Goal: Go to known website: Go to known website

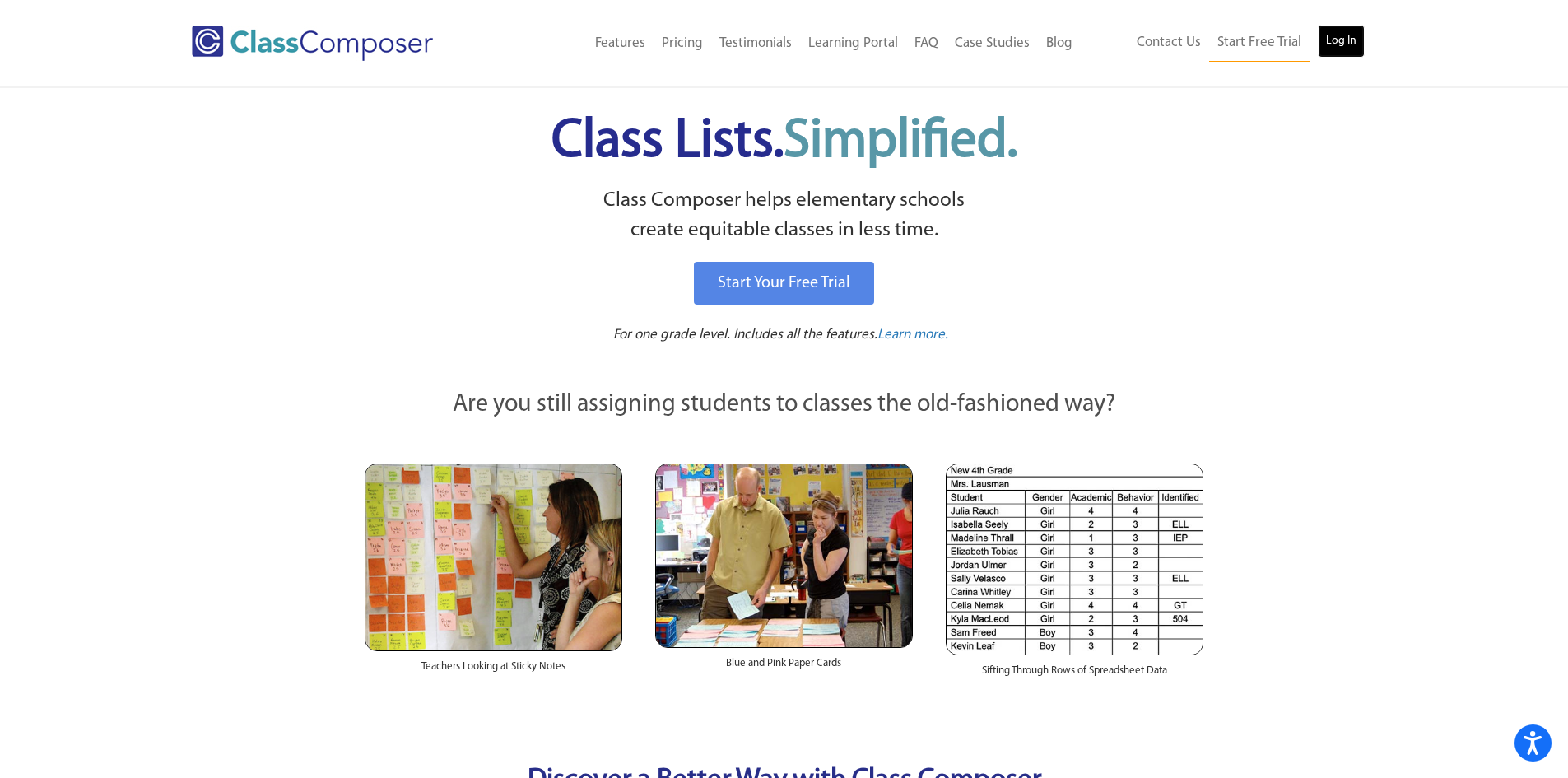
click at [1355, 47] on link "Log In" at bounding box center [1341, 41] width 47 height 33
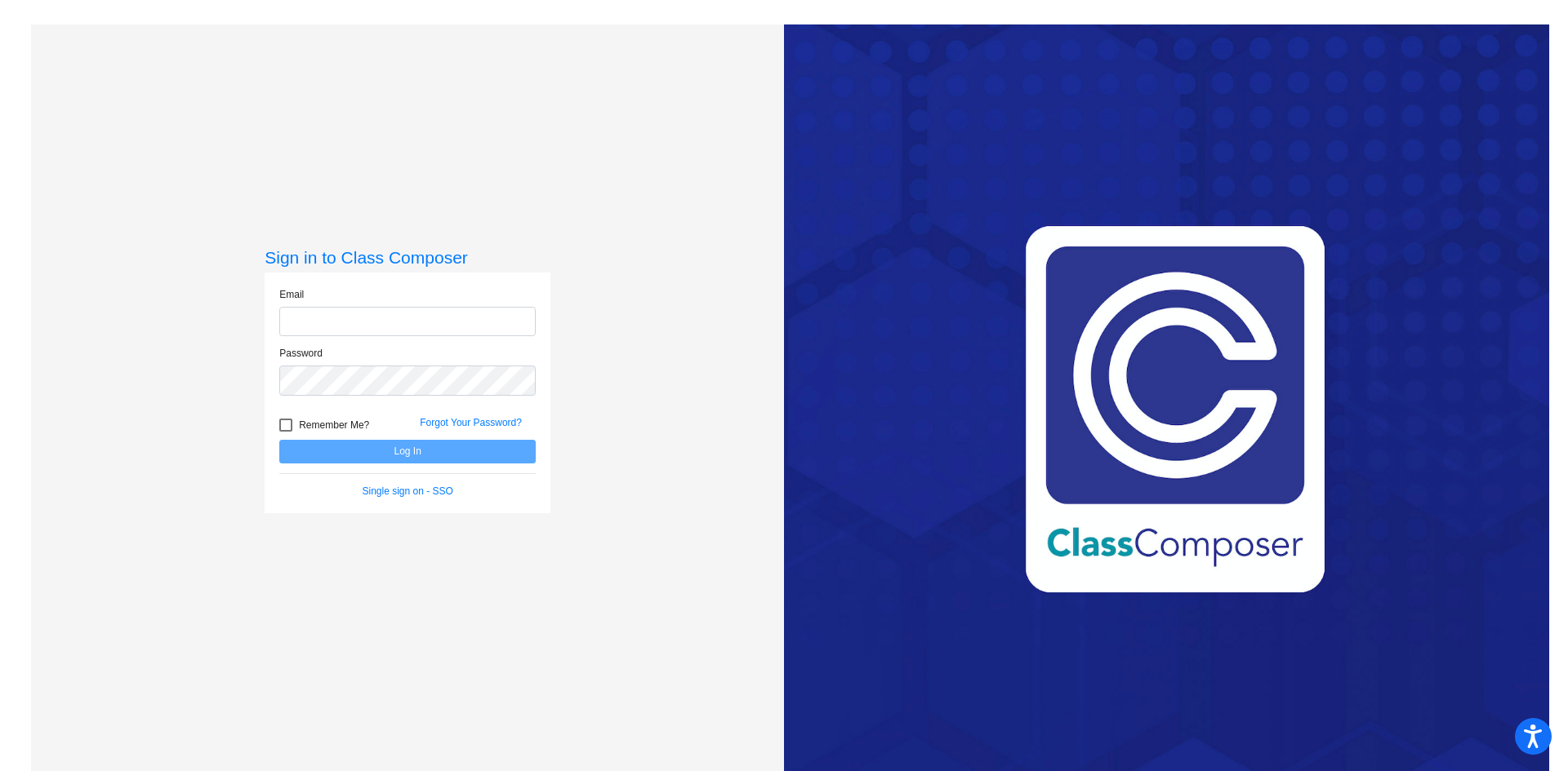
click at [356, 318] on input "email" at bounding box center [407, 322] width 256 height 31
type input "[EMAIL_ADDRESS][DOMAIN_NAME]"
click at [279, 440] on button "Log In" at bounding box center [407, 452] width 256 height 24
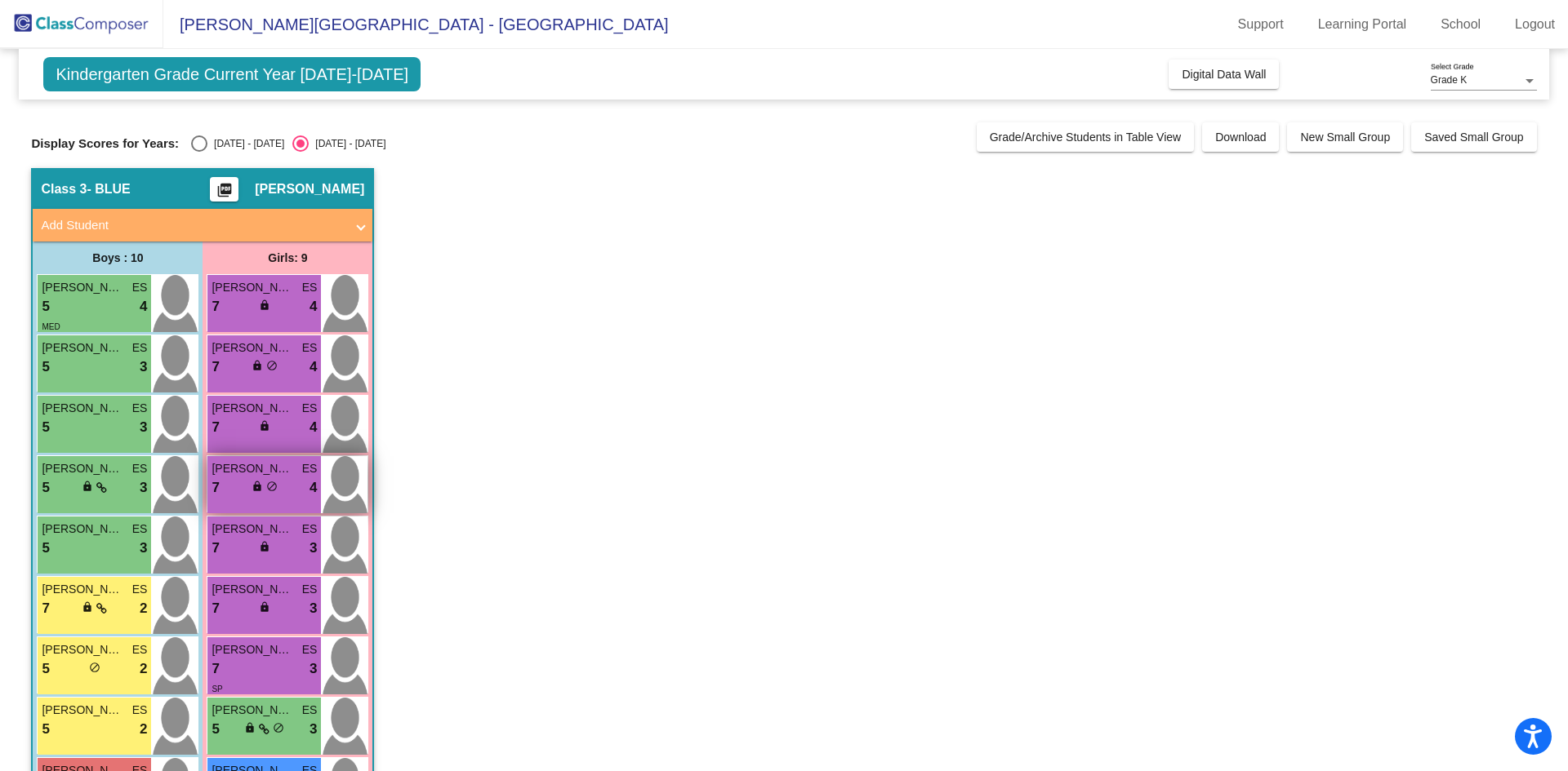
click at [282, 481] on div "7 lock do_not_disturb_alt 4" at bounding box center [264, 488] width 105 height 21
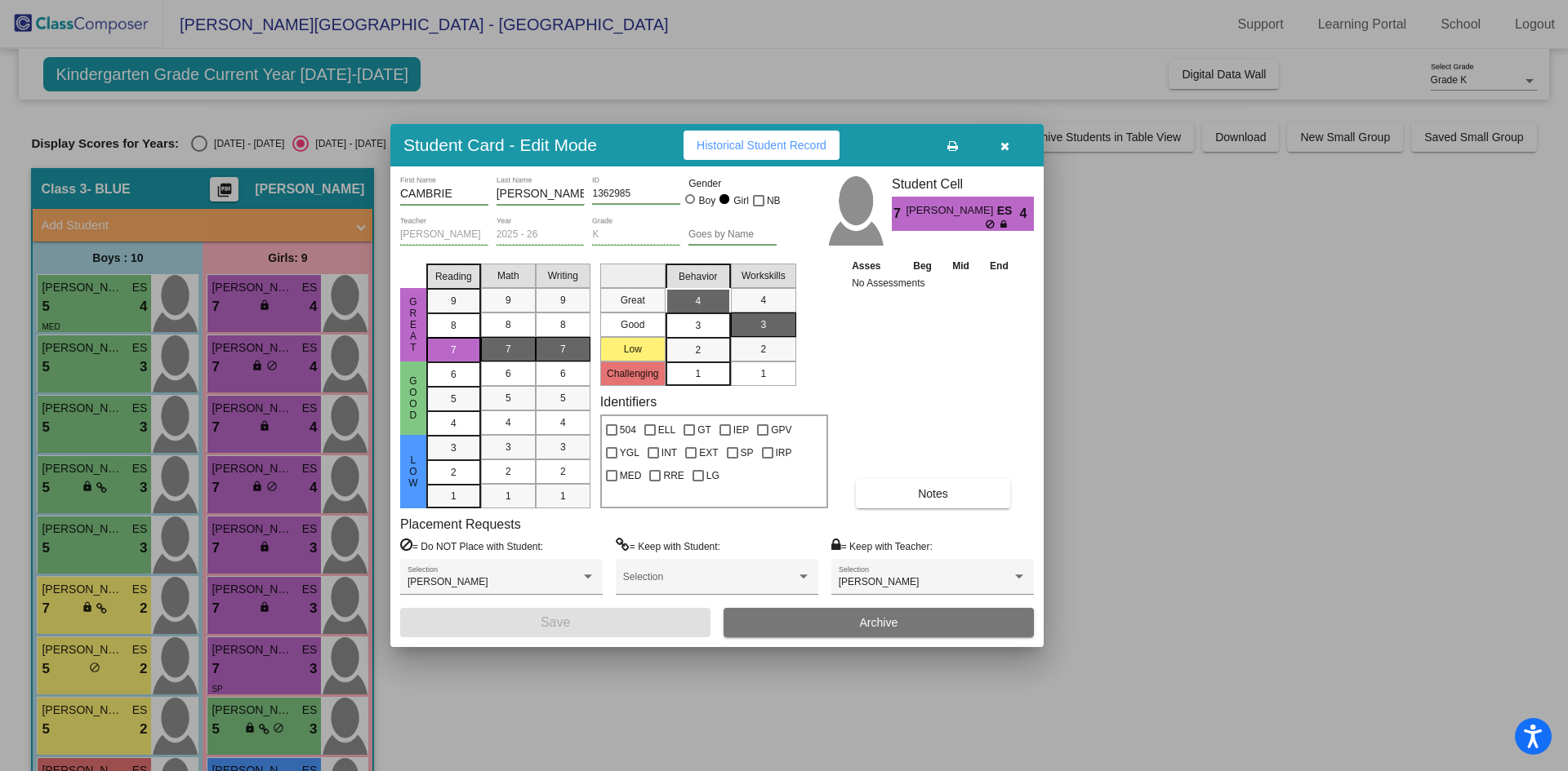
click at [1011, 148] on button "button" at bounding box center [1005, 145] width 53 height 30
